Goal: Task Accomplishment & Management: Use online tool/utility

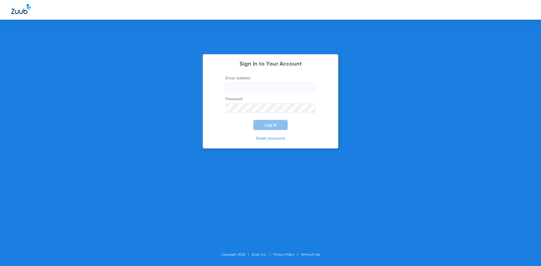
type input "[EMAIL_ADDRESS][DOMAIN_NAME]"
drag, startPoint x: 266, startPoint y: 128, endPoint x: 262, endPoint y: 136, distance: 8.6
click at [266, 128] on button "Log In" at bounding box center [270, 125] width 34 height 10
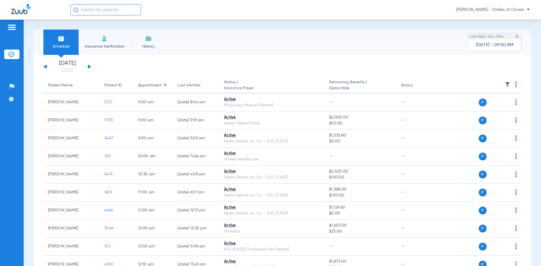
click at [88, 67] on button at bounding box center [89, 66] width 3 height 4
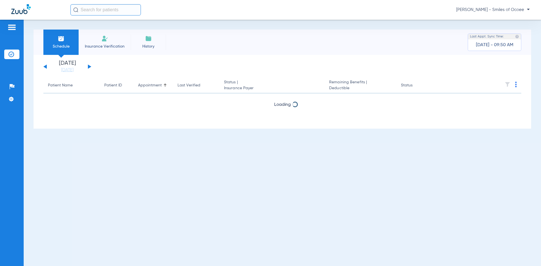
click at [88, 67] on button at bounding box center [89, 66] width 3 height 4
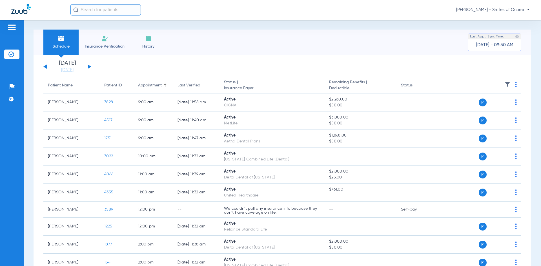
click at [322, 59] on div "[DATE] [DATE] [DATE] [DATE] [DATE] [DATE] [DATE] [DATE] [DATE] [DATE] [DATE] [D…" at bounding box center [282, 221] width 497 height 333
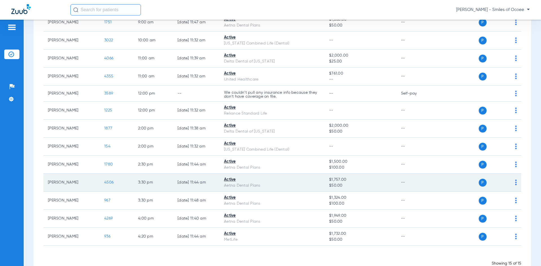
scroll to position [117, 0]
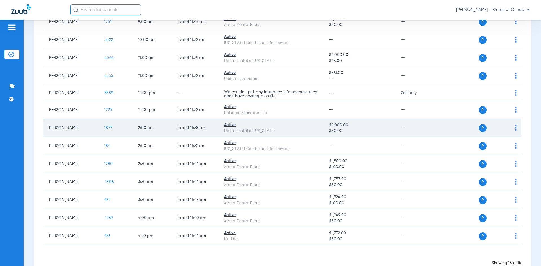
click at [111, 127] on span "1877" at bounding box center [108, 128] width 8 height 4
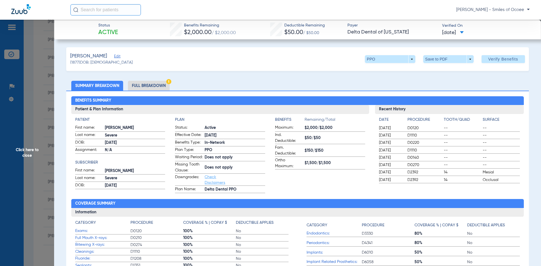
click at [149, 82] on li "Full Breakdown" at bounding box center [149, 86] width 42 height 10
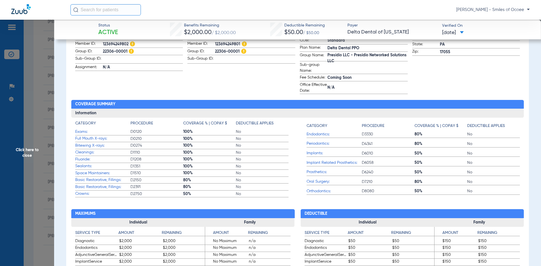
scroll to position [205, 0]
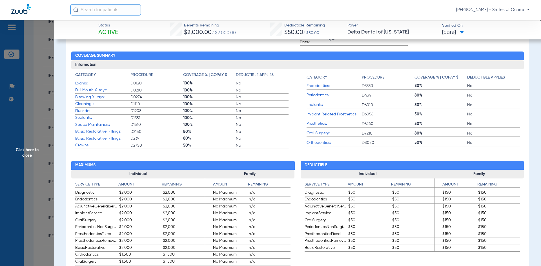
click at [32, 150] on span "Click here to close" at bounding box center [27, 153] width 54 height 266
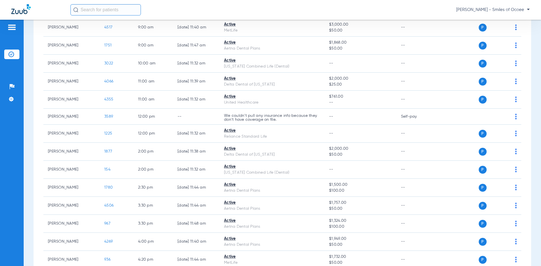
scroll to position [132, 0]
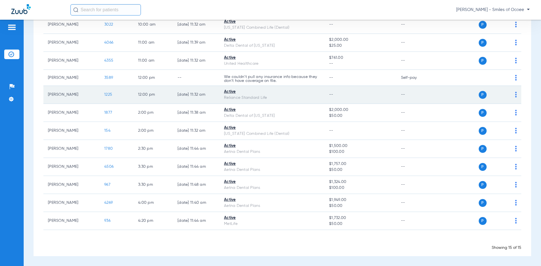
click at [108, 94] on span "1225" at bounding box center [108, 95] width 8 height 4
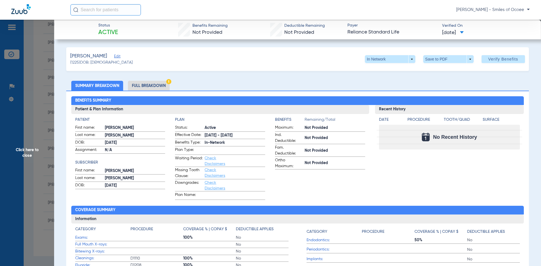
click at [137, 88] on li "Full Breakdown" at bounding box center [149, 86] width 42 height 10
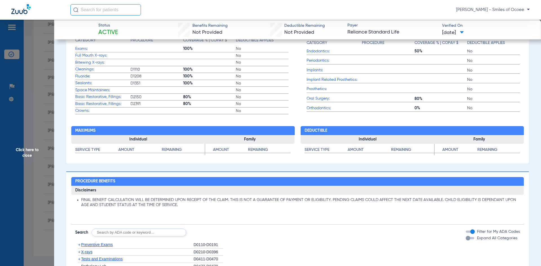
scroll to position [0, 0]
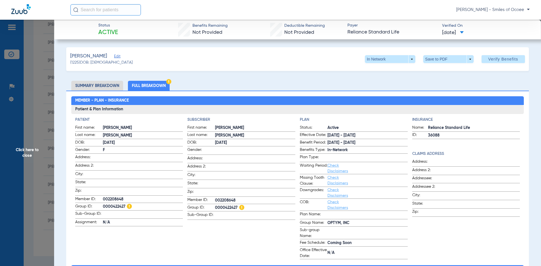
click at [26, 151] on span "Click here to close" at bounding box center [27, 153] width 54 height 266
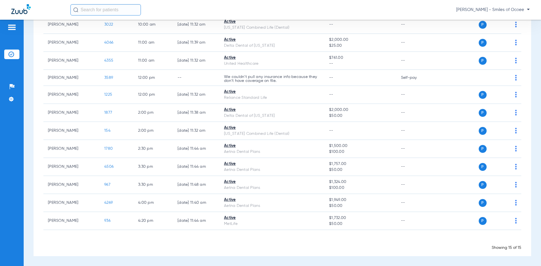
click at [106, 13] on input "text" at bounding box center [105, 9] width 70 height 11
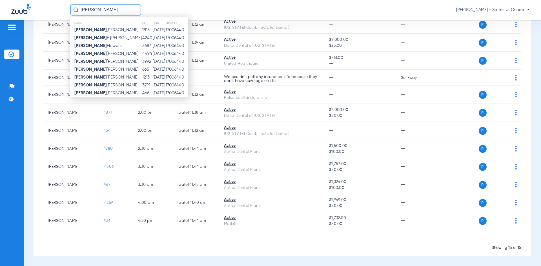
type input "[PERSON_NAME]"
click at [93, 38] on span "[PERSON_NAME]" at bounding box center [107, 38] width 67 height 4
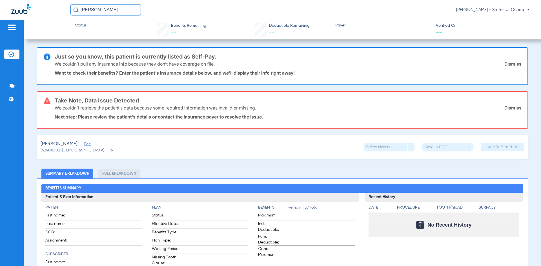
click at [507, 64] on link "Dismiss" at bounding box center [512, 64] width 17 height 6
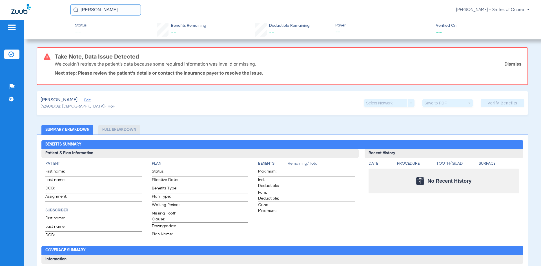
click at [508, 64] on link "Dismiss" at bounding box center [512, 64] width 17 height 6
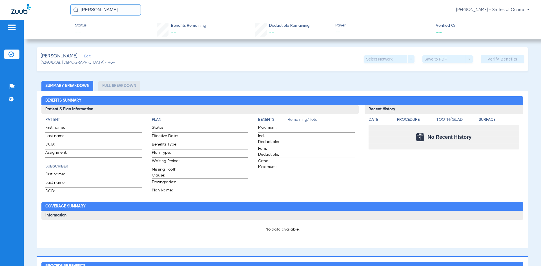
click at [89, 57] on span "Edit" at bounding box center [86, 56] width 5 height 5
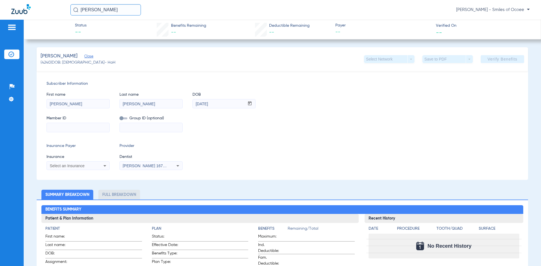
click at [82, 130] on input at bounding box center [78, 127] width 63 height 9
paste input "450337717"
type input "450337717"
click at [83, 164] on span "Select an Insurance" at bounding box center [67, 166] width 35 height 5
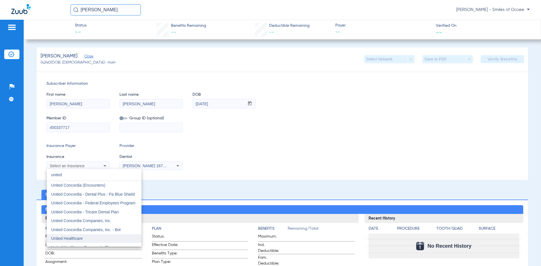
type input "united"
click at [78, 237] on span "United Healthcare" at bounding box center [67, 238] width 32 height 5
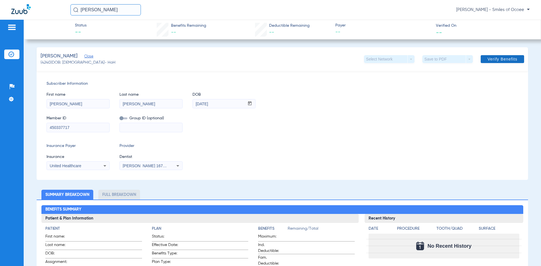
click at [502, 59] on span "Verify Benefits" at bounding box center [502, 59] width 30 height 5
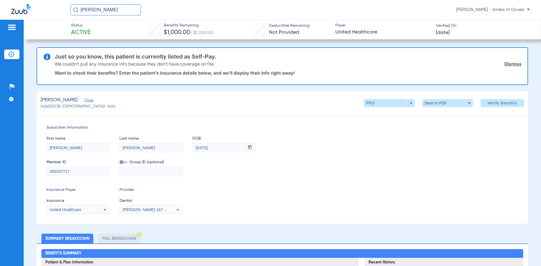
click at [507, 62] on link "Dismiss" at bounding box center [512, 64] width 17 height 6
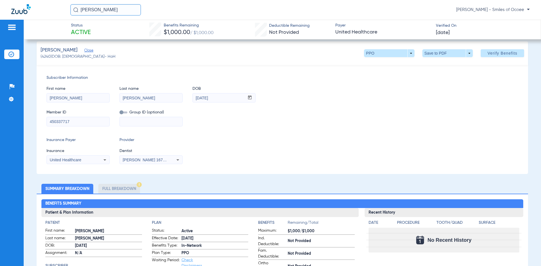
scroll to position [5, 0]
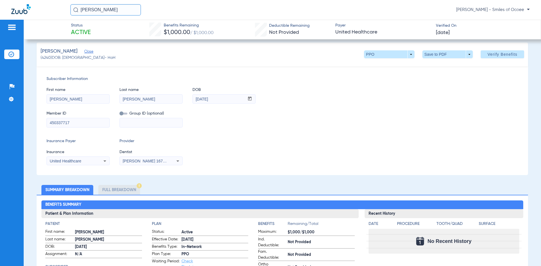
click at [116, 191] on li "Full Breakdown" at bounding box center [119, 190] width 42 height 10
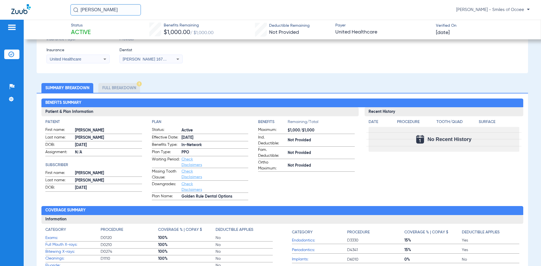
scroll to position [97, 0]
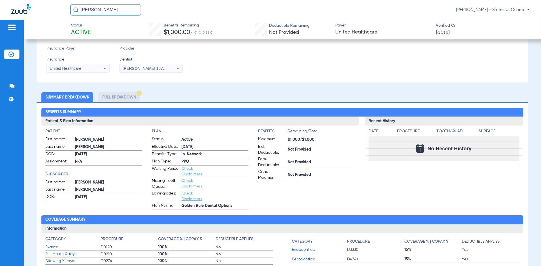
click at [125, 97] on li "Full Breakdown" at bounding box center [119, 97] width 42 height 10
click at [77, 101] on li "Summary Breakdown" at bounding box center [67, 97] width 52 height 10
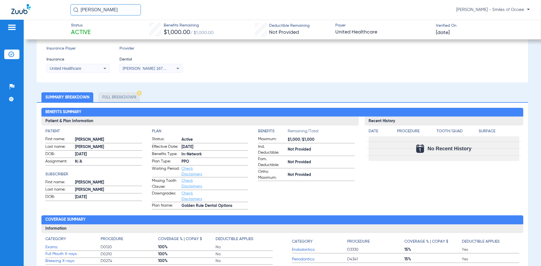
click at [77, 101] on li "Summary Breakdown" at bounding box center [67, 97] width 52 height 10
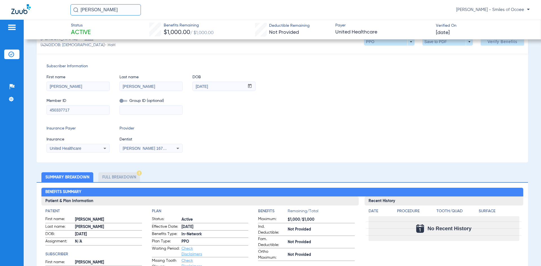
scroll to position [8, 0]
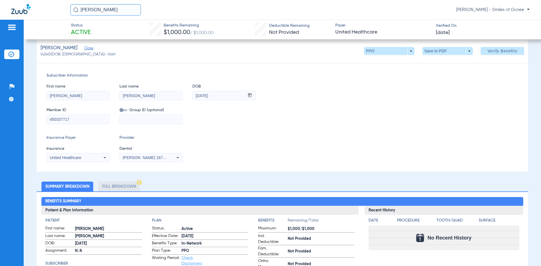
click at [116, 187] on li "Full Breakdown" at bounding box center [119, 187] width 42 height 10
click at [80, 189] on li "Summary Breakdown" at bounding box center [67, 187] width 52 height 10
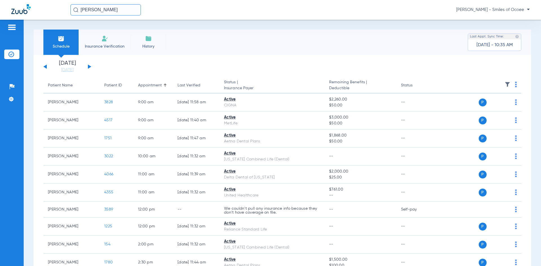
click at [98, 45] on span "Insurance Verification" at bounding box center [105, 47] width 44 height 6
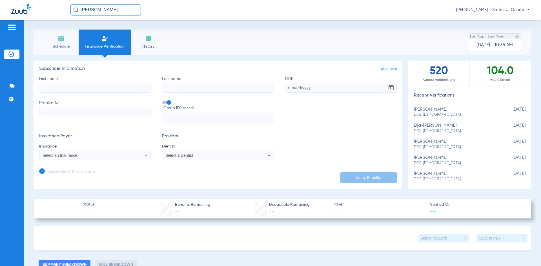
click at [438, 111] on div "[PERSON_NAME] DOB: [DEMOGRAPHIC_DATA]" at bounding box center [455, 112] width 83 height 10
type input "[PERSON_NAME]"
type input "[DATE]"
type input "450337717"
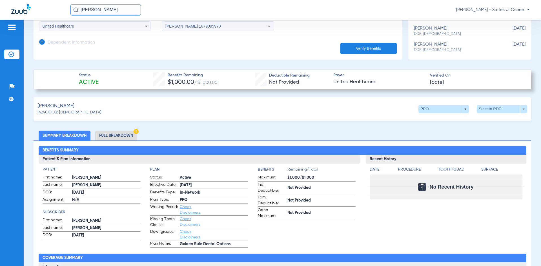
scroll to position [153, 0]
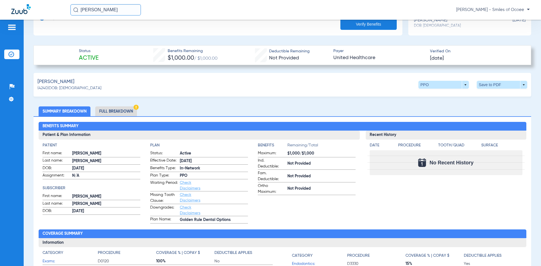
click at [115, 108] on li "Full Breakdown" at bounding box center [116, 111] width 42 height 10
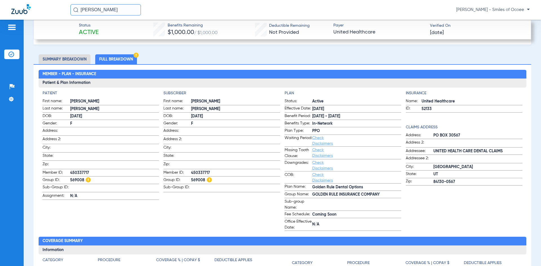
scroll to position [199, 0]
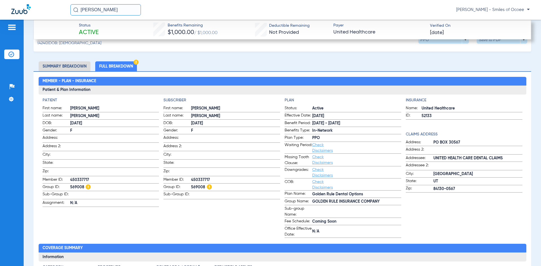
click at [315, 148] on link "Check Disclaimers" at bounding box center [322, 148] width 21 height 10
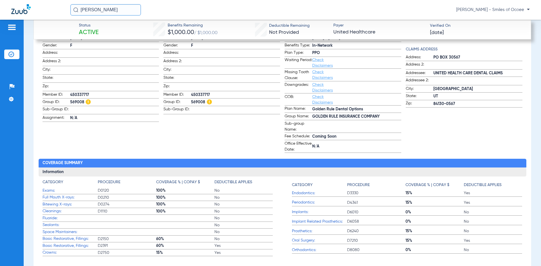
scroll to position [236, 0]
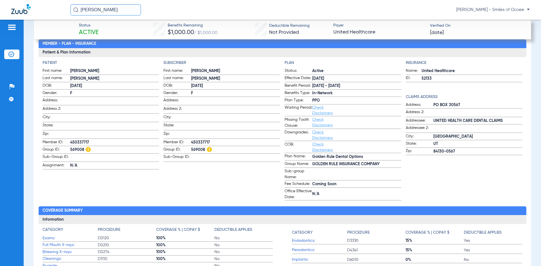
click at [319, 127] on link "Check Disclaimers" at bounding box center [322, 123] width 21 height 10
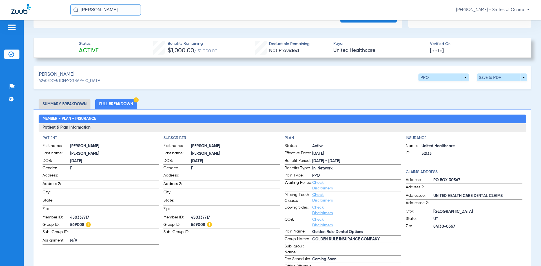
scroll to position [0, 0]
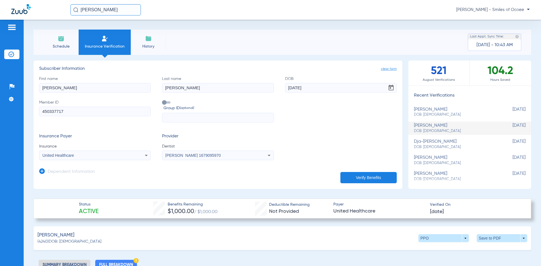
click at [55, 46] on span "Schedule" at bounding box center [61, 47] width 27 height 6
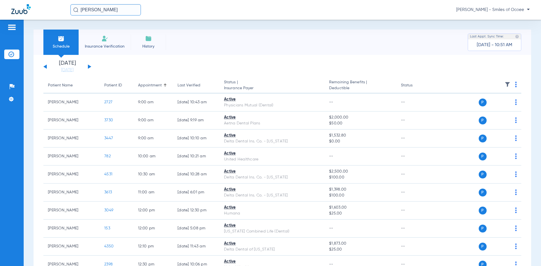
drag, startPoint x: 101, startPoint y: 11, endPoint x: 43, endPoint y: 12, distance: 58.3
click at [43, 12] on div "[PERSON_NAME] - Smiles of Ocoee" at bounding box center [270, 10] width 541 height 20
click at [116, 44] on span "Insurance Verification" at bounding box center [105, 47] width 44 height 6
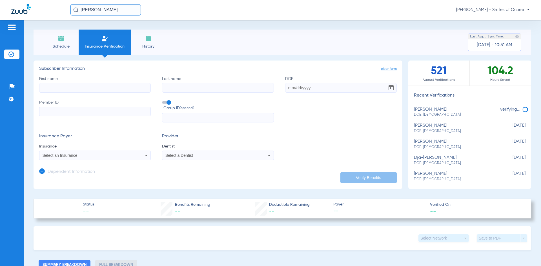
click at [111, 84] on input "First name" at bounding box center [95, 88] width 112 height 10
type input "[PERSON_NAME]"
type input "[DATE]"
click at [62, 110] on input "Member ID" at bounding box center [95, 112] width 112 height 10
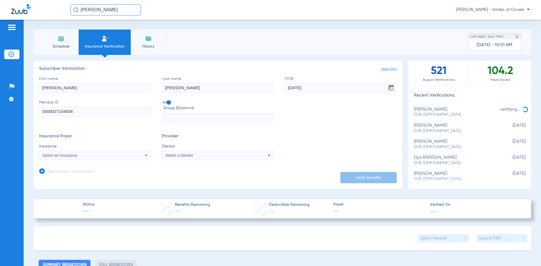
drag, startPoint x: 64, startPoint y: 111, endPoint x: 68, endPoint y: 111, distance: 3.1
click at [68, 111] on input "0000027104838" at bounding box center [95, 112] width 112 height 10
type input "0000027104738"
click at [88, 157] on div "Select an Insurance" at bounding box center [85, 155] width 84 height 4
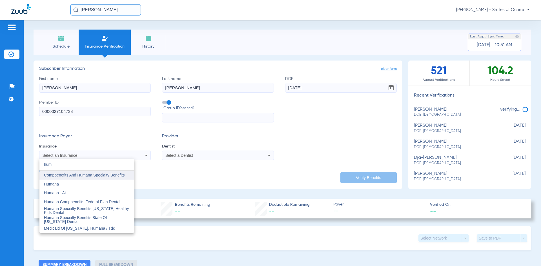
type input "hum"
click at [84, 176] on span "Compbenefits And Humana Specialty Benefits" at bounding box center [84, 175] width 81 height 5
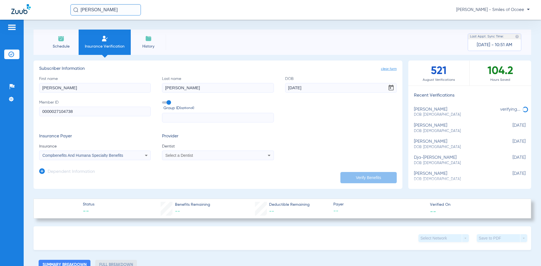
click at [172, 158] on div "Select a Dentist" at bounding box center [217, 155] width 111 height 7
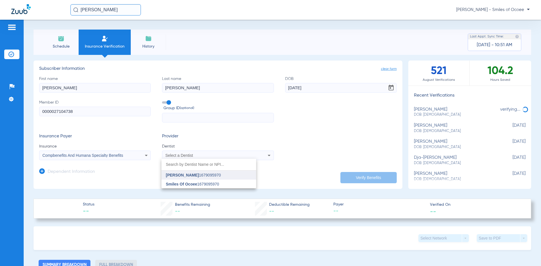
click at [183, 175] on span "[PERSON_NAME]" at bounding box center [182, 175] width 33 height 5
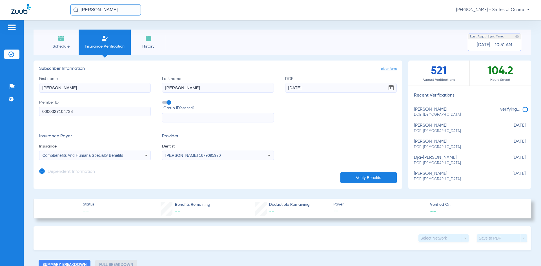
click at [357, 178] on button "Verify Benefits" at bounding box center [368, 177] width 56 height 11
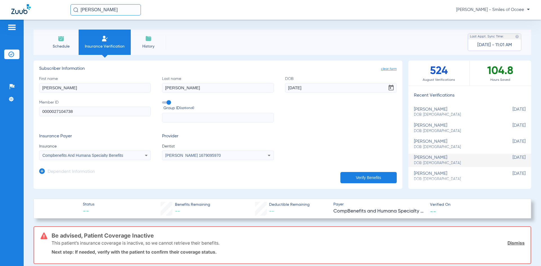
click at [63, 45] on span "Schedule" at bounding box center [61, 47] width 27 height 6
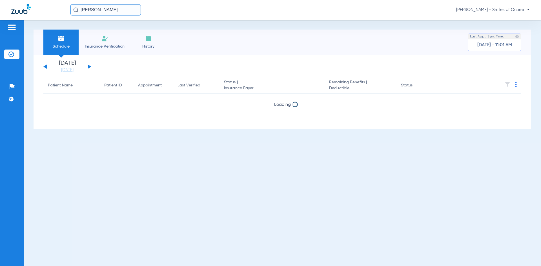
click at [97, 46] on span "Insurance Verification" at bounding box center [105, 47] width 44 height 6
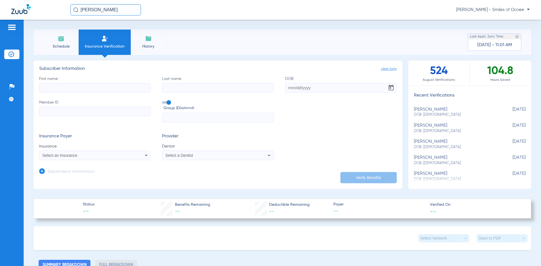
click at [72, 86] on input "First name" at bounding box center [95, 88] width 112 height 10
paste input "[PERSON_NAME]"
drag, startPoint x: 56, startPoint y: 88, endPoint x: 88, endPoint y: 89, distance: 31.8
click at [88, 89] on input "[PERSON_NAME]" at bounding box center [95, 88] width 112 height 10
type input "[PERSON_NAME]"
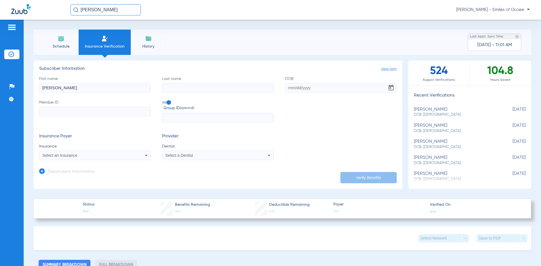
click at [176, 88] on input "Last name" at bounding box center [218, 88] width 112 height 10
paste input "Reviero"
type input "Reviero"
click at [300, 86] on input "DOB" at bounding box center [341, 88] width 112 height 10
paste input "[DATE]"
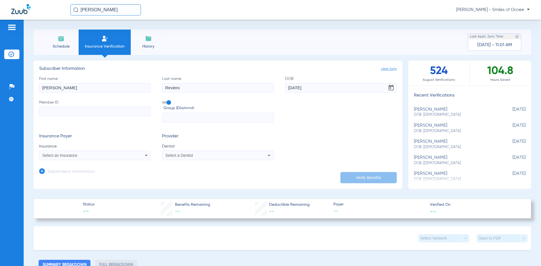
type input "[DATE]"
click at [106, 113] on input "Member ID" at bounding box center [95, 112] width 112 height 10
paste input "1199841910"
type input "1199841910"
click at [98, 154] on div "Select an Insurance" at bounding box center [85, 155] width 84 height 4
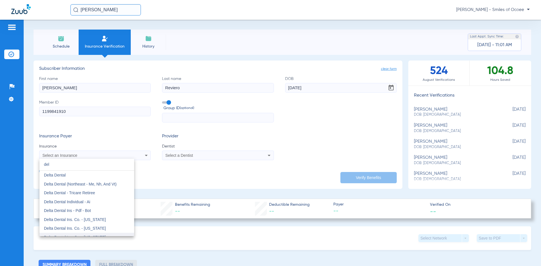
type input "del"
click at [129, 234] on mat-option "Delta Dental Ins. Co. - [US_STATE]" at bounding box center [86, 237] width 95 height 9
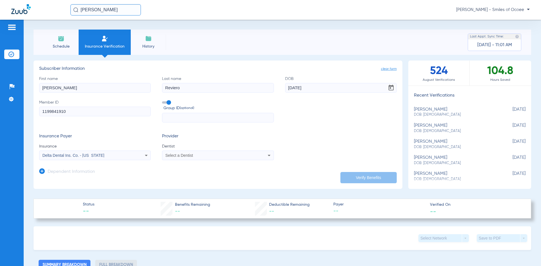
click at [177, 156] on span "Select a Dentist" at bounding box center [179, 155] width 28 height 5
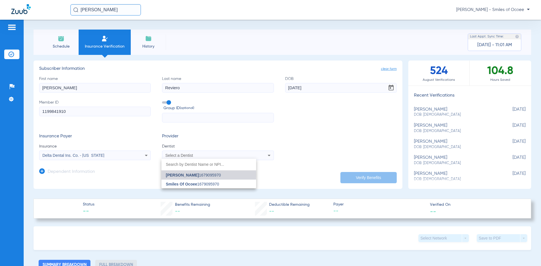
click at [187, 175] on span "[PERSON_NAME]" at bounding box center [182, 175] width 33 height 5
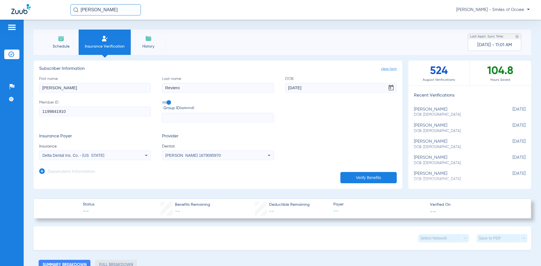
click at [352, 180] on button "Verify Benefits" at bounding box center [368, 177] width 56 height 11
type input "[PERSON_NAME]"
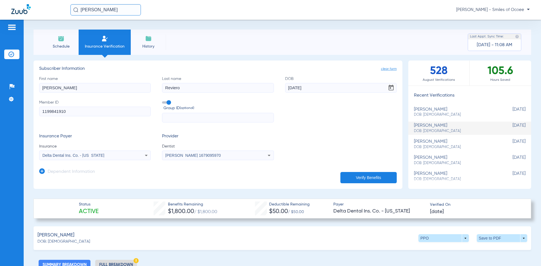
click at [55, 45] on span "Schedule" at bounding box center [61, 47] width 27 height 6
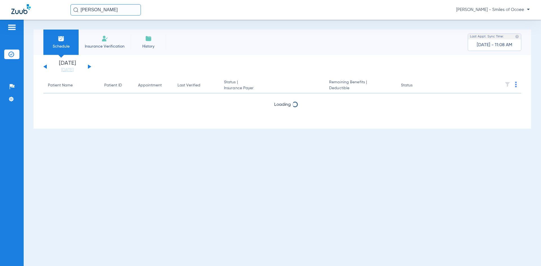
click at [97, 46] on span "Insurance Verification" at bounding box center [105, 47] width 44 height 6
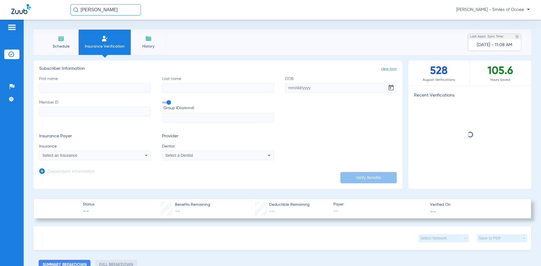
drag, startPoint x: 99, startPoint y: 13, endPoint x: 37, endPoint y: 13, distance: 62.8
click at [37, 13] on div "[PERSON_NAME] - Smiles of Ocoee" at bounding box center [270, 10] width 541 height 20
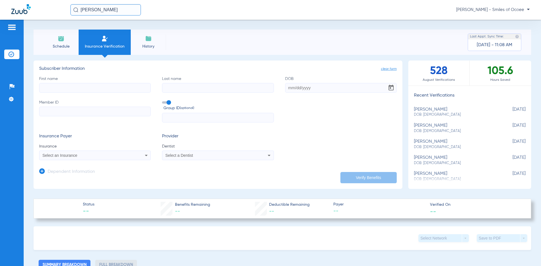
click at [113, 12] on input "[PERSON_NAME]" at bounding box center [105, 9] width 70 height 11
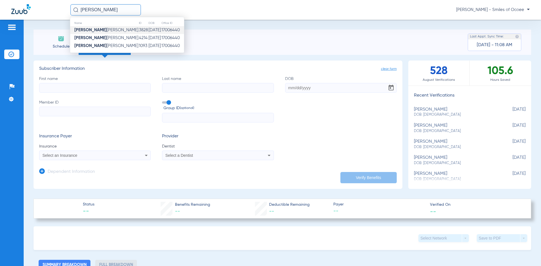
type input "[PERSON_NAME]"
click at [99, 32] on span "[PERSON_NAME]" at bounding box center [106, 30] width 64 height 4
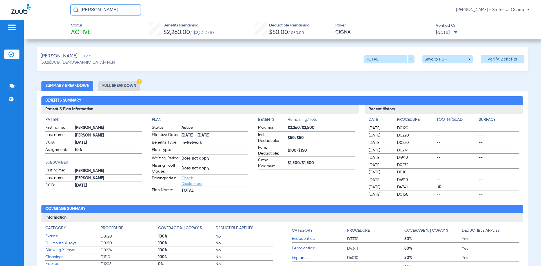
click at [131, 87] on li "Full Breakdown" at bounding box center [119, 86] width 42 height 10
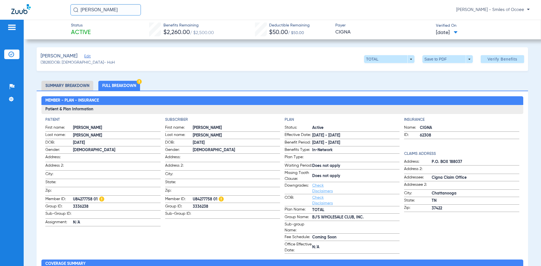
click at [10, 30] on img at bounding box center [11, 27] width 9 height 7
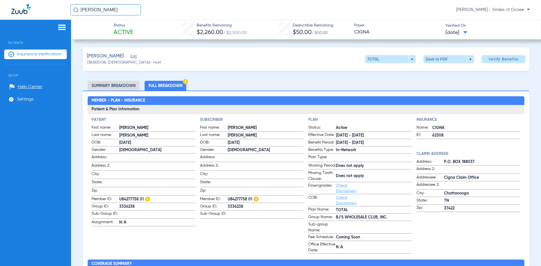
click at [41, 55] on span "Insurance Verification" at bounding box center [39, 55] width 44 height 6
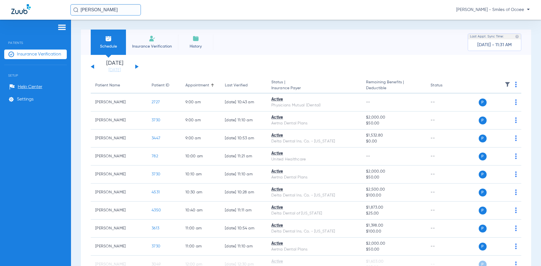
click at [147, 44] on span "Insurance Verification" at bounding box center [152, 47] width 44 height 6
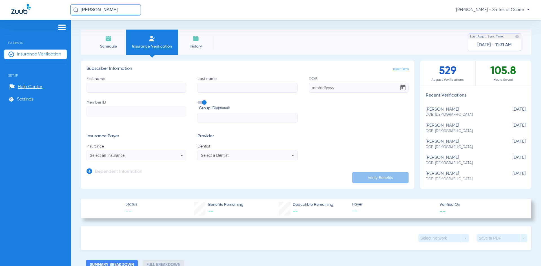
click at [90, 172] on icon at bounding box center [89, 171] width 6 height 6
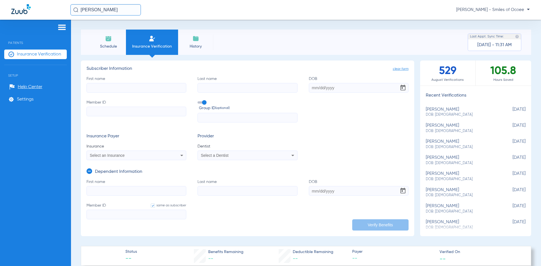
click at [105, 191] on input "First name" at bounding box center [136, 191] width 100 height 10
paste input "[PERSON_NAME]"
click at [110, 192] on input "[PERSON_NAME]" at bounding box center [136, 191] width 100 height 10
click at [109, 192] on input "[PERSON_NAME]" at bounding box center [136, 191] width 100 height 10
drag, startPoint x: 106, startPoint y: 191, endPoint x: 131, endPoint y: 191, distance: 24.8
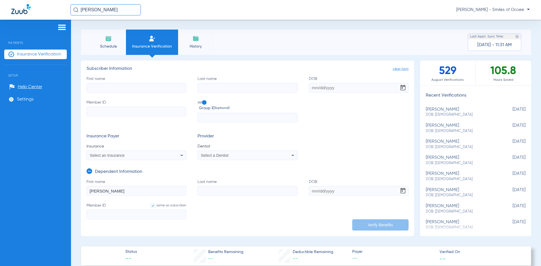
click at [131, 191] on input "[PERSON_NAME]" at bounding box center [136, 191] width 100 height 10
type input "[PERSON_NAME]"
click at [206, 192] on input "Last name" at bounding box center [247, 191] width 100 height 10
paste input "[PERSON_NAME]"
type input "[PERSON_NAME]"
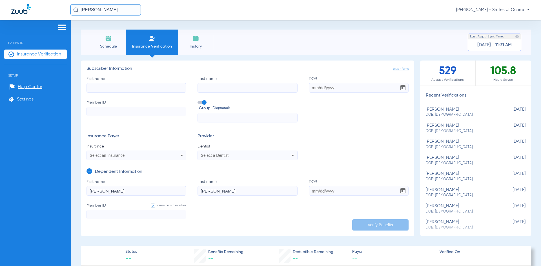
drag, startPoint x: 106, startPoint y: 191, endPoint x: 144, endPoint y: 193, distance: 37.8
click at [144, 193] on input "[PERSON_NAME]" at bounding box center [136, 191] width 100 height 10
type input "Anaiyah"
click at [125, 90] on input "First name" at bounding box center [136, 88] width 100 height 10
paste input "[PERSON_NAME]"
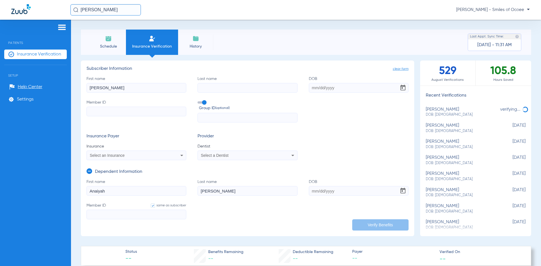
type input "[PERSON_NAME]"
click at [225, 86] on input "Last name" at bounding box center [247, 88] width 100 height 10
paste input "[PERSON_NAME]"
type input "[PERSON_NAME]"
click at [318, 89] on input "DOB" at bounding box center [359, 88] width 100 height 10
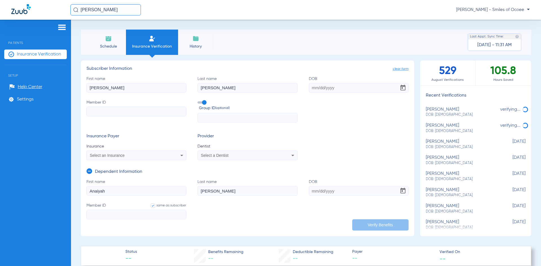
paste input "[DATE]"
type input "[DATE]"
click at [117, 108] on input "Member ID" at bounding box center [136, 112] width 100 height 10
paste input "U35228120"
type input "U35228120"
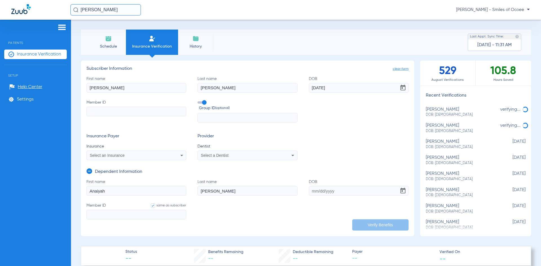
type input "U35228120"
click at [127, 155] on div "Select an Insurance" at bounding box center [127, 155] width 75 height 4
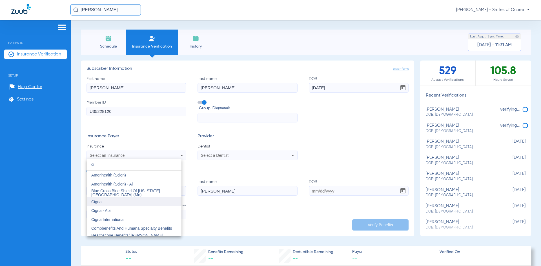
type input "ci"
click at [107, 203] on mat-option "Cigna" at bounding box center [134, 201] width 95 height 9
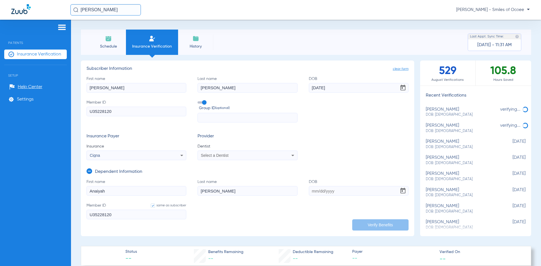
click at [230, 157] on div "Select a Dentist" at bounding box center [238, 155] width 75 height 4
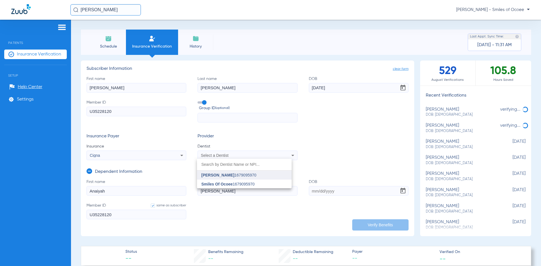
click at [223, 173] on mat-option "[PERSON_NAME] 1679095970" at bounding box center [244, 175] width 95 height 9
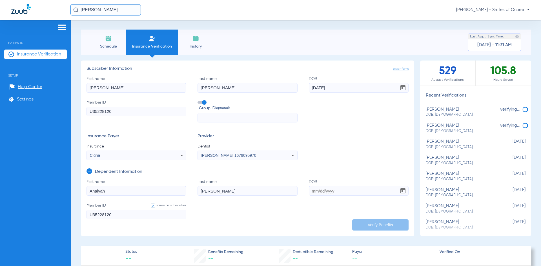
click at [319, 188] on input "DOB" at bounding box center [359, 191] width 100 height 10
paste input "[DATE]"
type input "[DATE]"
click at [370, 227] on button "Verify Benefits" at bounding box center [380, 224] width 56 height 11
type input "Anaiyah"
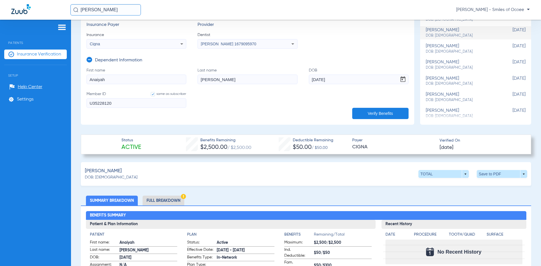
scroll to position [132, 0]
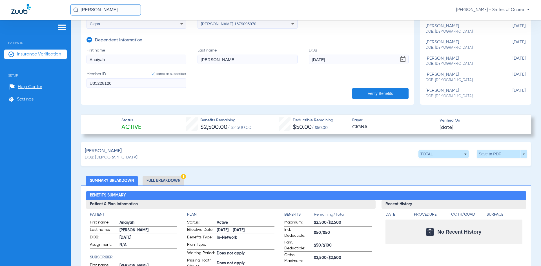
click at [154, 185] on li "Full Breakdown" at bounding box center [164, 181] width 42 height 10
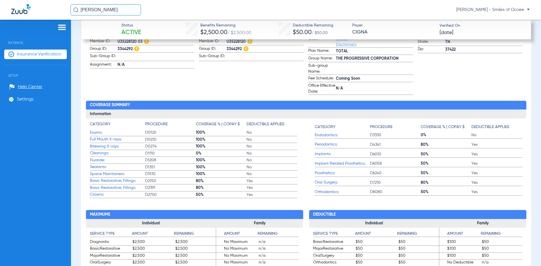
scroll to position [0, 0]
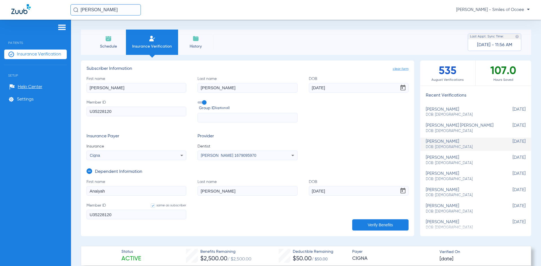
click at [116, 46] on span "Schedule" at bounding box center [108, 47] width 27 height 6
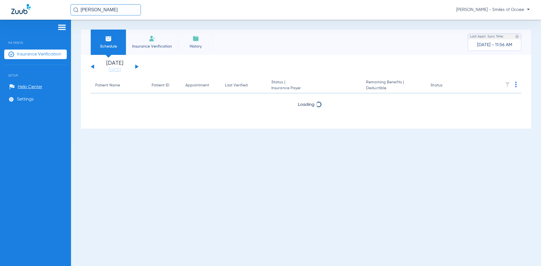
click at [146, 48] on span "Insurance Verification" at bounding box center [152, 47] width 44 height 6
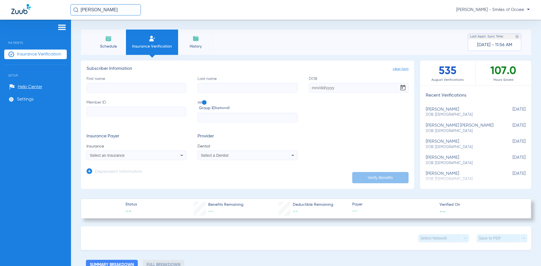
click at [162, 86] on input "First name" at bounding box center [136, 88] width 100 height 10
paste input "[PERSON_NAME]"
drag, startPoint x: 102, startPoint y: 88, endPoint x: 145, endPoint y: 88, distance: 43.4
click at [145, 88] on input "[PERSON_NAME]" at bounding box center [136, 88] width 100 height 10
type input "Farah"
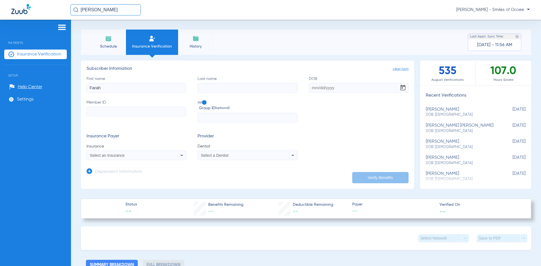
click at [215, 85] on input "Last name" at bounding box center [247, 88] width 100 height 10
paste input "[PERSON_NAME]"
type input "[PERSON_NAME]"
click at [318, 90] on input "DOB" at bounding box center [359, 88] width 100 height 10
paste input "[DATE]"
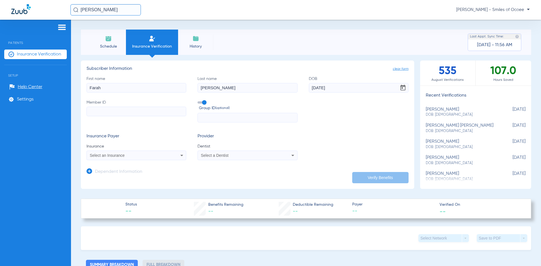
type input "[DATE]"
click at [111, 117] on label "Member ID" at bounding box center [136, 111] width 100 height 23
click at [111, 116] on input "Member ID" at bounding box center [136, 112] width 100 height 10
click at [111, 113] on input "Member ID" at bounding box center [136, 112] width 100 height 10
paste input "RYA884751"
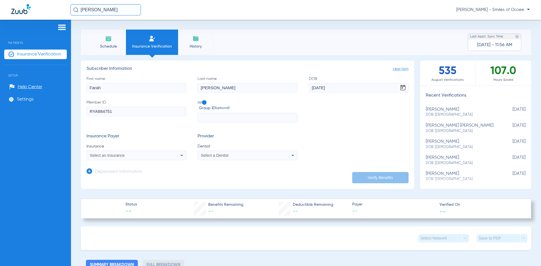
type input "RYA884751"
click at [115, 157] on span "Select an Insurance" at bounding box center [107, 155] width 35 height 5
drag, startPoint x: 113, startPoint y: 164, endPoint x: 66, endPoint y: 168, distance: 47.2
click at [66, 168] on div "GUUUUU close No Results" at bounding box center [270, 133] width 541 height 266
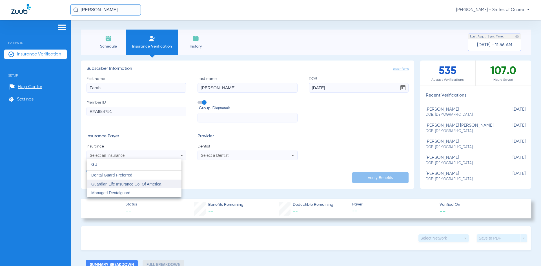
type input "GU"
click at [111, 184] on span "Guardian Life Insurance Co. Of America" at bounding box center [126, 184] width 70 height 5
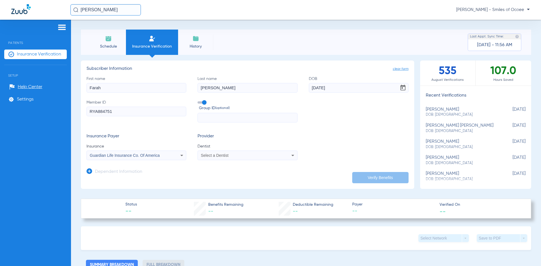
click at [207, 155] on span "Select a Dentist" at bounding box center [215, 155] width 28 height 5
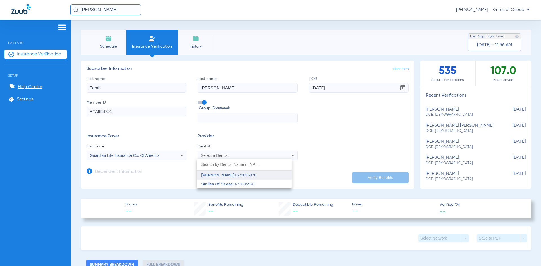
click at [219, 174] on span "[PERSON_NAME]" at bounding box center [217, 175] width 33 height 5
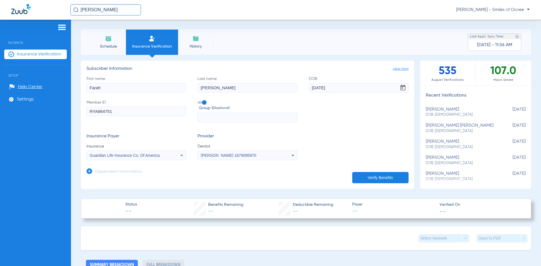
click at [89, 170] on icon at bounding box center [89, 171] width 6 height 6
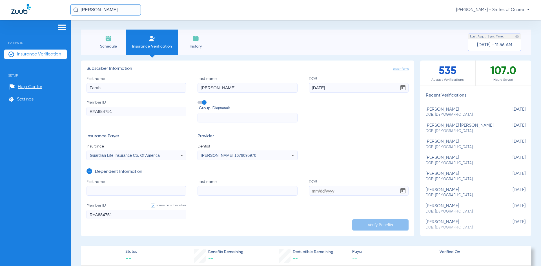
click at [111, 188] on input "First name" at bounding box center [136, 191] width 100 height 10
paste input "[PERSON_NAME]"
drag, startPoint x: 104, startPoint y: 192, endPoint x: 145, endPoint y: 192, distance: 41.1
click at [145, 192] on input "[PERSON_NAME]" at bounding box center [136, 191] width 100 height 10
type input "[PERSON_NAME]"
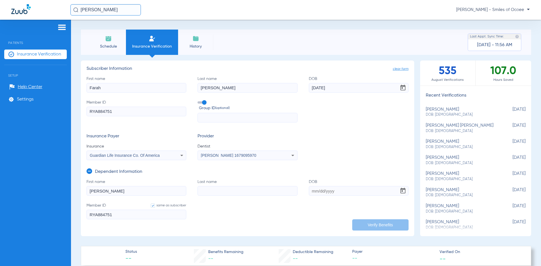
click at [221, 191] on input "Last name" at bounding box center [247, 191] width 100 height 10
paste input "[PERSON_NAME]"
type input "[PERSON_NAME]"
click at [324, 190] on input "DOB" at bounding box center [359, 191] width 100 height 10
paste input "[DATE]"
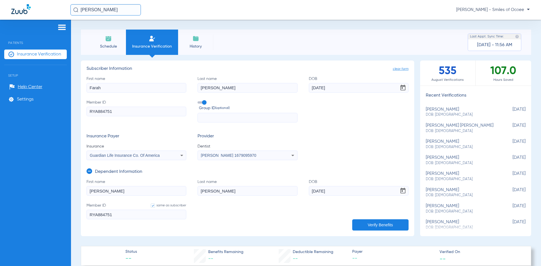
type input "[DATE]"
click at [369, 225] on button "Verify Benefits" at bounding box center [380, 224] width 56 height 11
type input "Farah"
type input "[PERSON_NAME]"
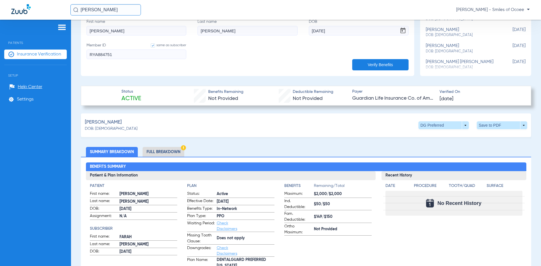
scroll to position [168, 0]
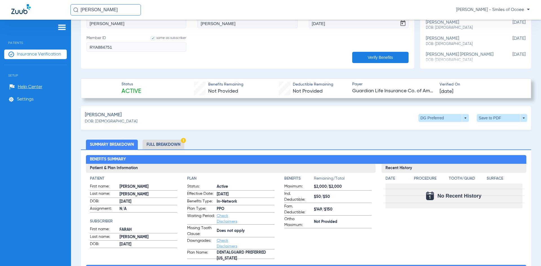
click at [162, 144] on li "Full Breakdown" at bounding box center [164, 145] width 42 height 10
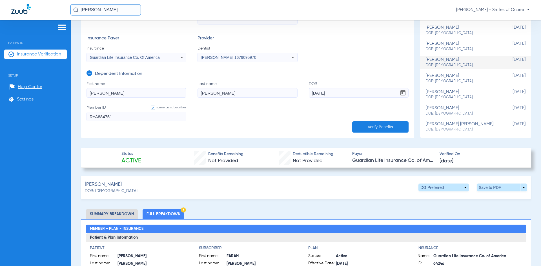
scroll to position [0, 0]
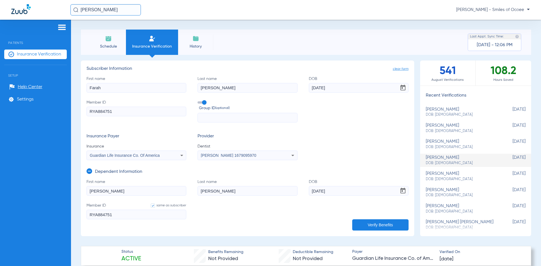
click at [100, 46] on span "Schedule" at bounding box center [108, 47] width 27 height 6
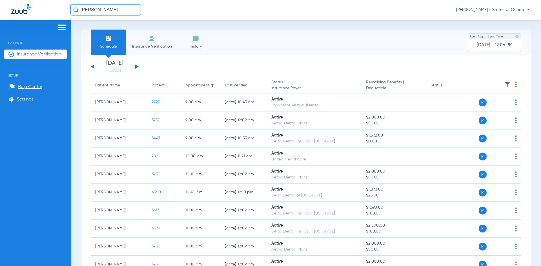
click at [136, 66] on button at bounding box center [136, 66] width 3 height 4
